Goal: Transaction & Acquisition: Purchase product/service

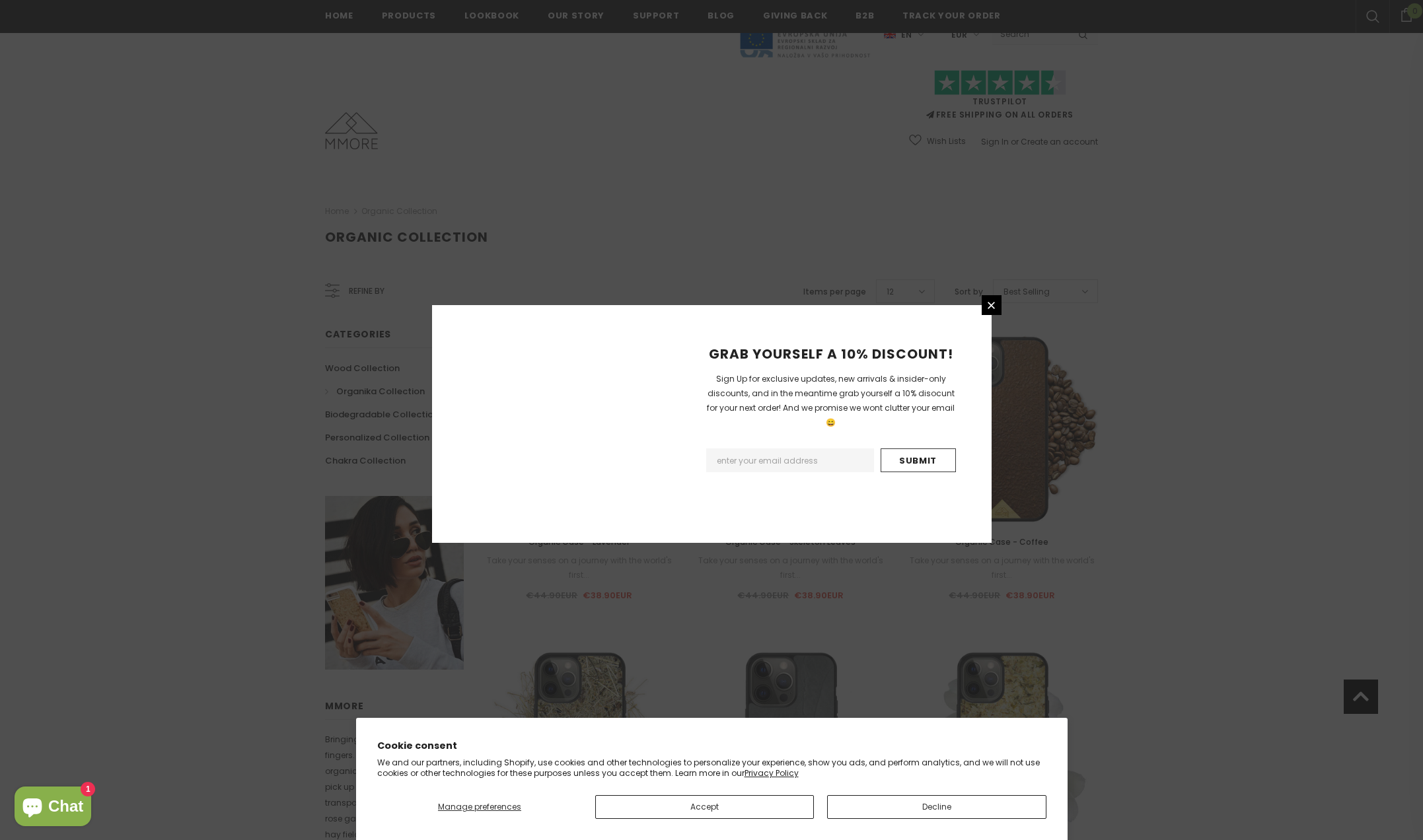
scroll to position [1249, 0]
